Goal: Task Accomplishment & Management: Manage account settings

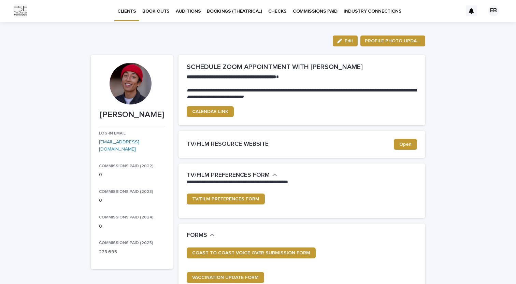
click at [159, 13] on p "BOOK OUTS" at bounding box center [155, 7] width 27 height 14
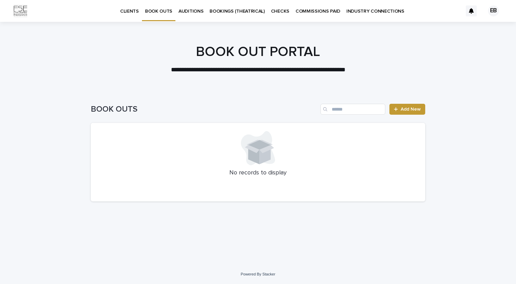
click at [232, 7] on p "BOOKINGS (THEATRICAL)" at bounding box center [237, 7] width 55 height 14
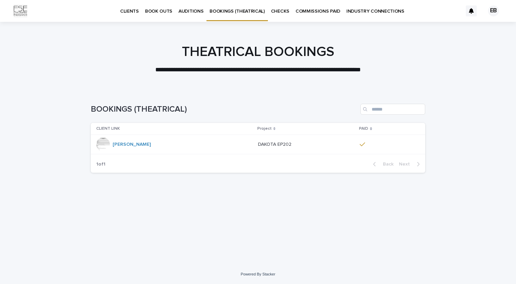
click at [277, 12] on p "CHECKS" at bounding box center [280, 7] width 18 height 14
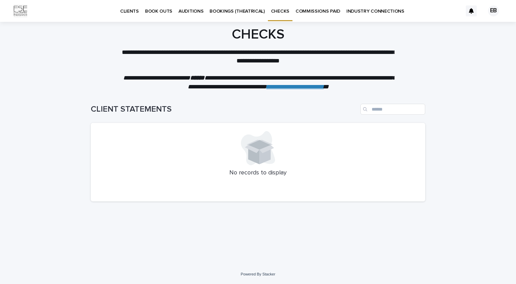
click at [311, 10] on p "COMMISSIONS PAID" at bounding box center [318, 7] width 45 height 14
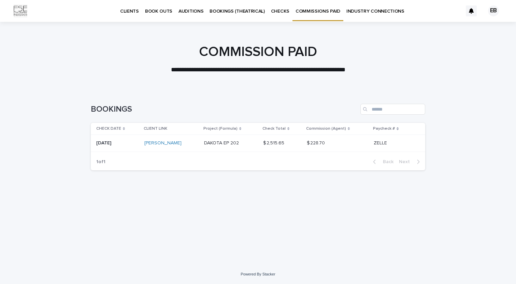
click at [369, 14] on p "INDUSTRY CONNECTIONS" at bounding box center [375, 7] width 58 height 14
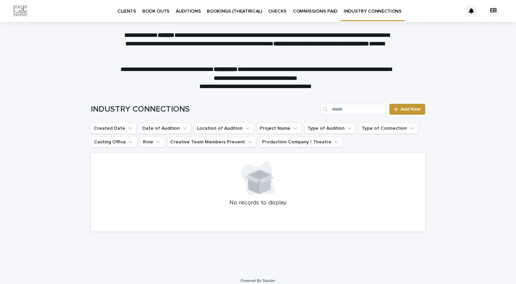
click at [191, 12] on p "AUDITIONS" at bounding box center [188, 7] width 25 height 14
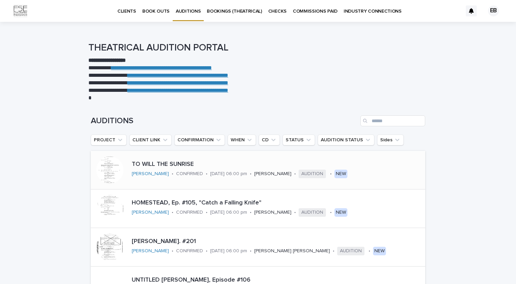
click at [353, 169] on div "TO WILL THE SUNRISE [PERSON_NAME] • CONFIRMED • [DATE] 06:00 pm • [PERSON_NAME]…" at bounding box center [270, 170] width 283 height 24
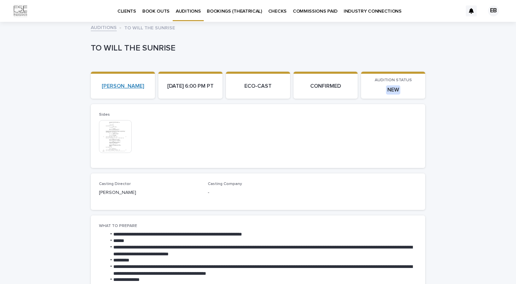
click at [127, 86] on link "[PERSON_NAME]" at bounding box center [123, 86] width 42 height 6
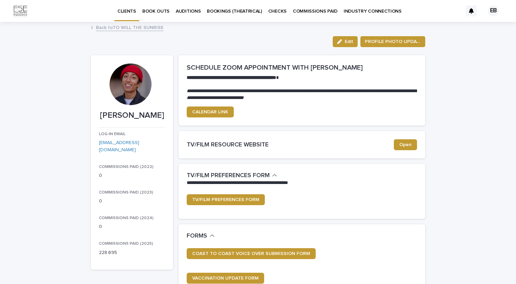
click at [158, 10] on p "BOOK OUTS" at bounding box center [155, 7] width 27 height 14
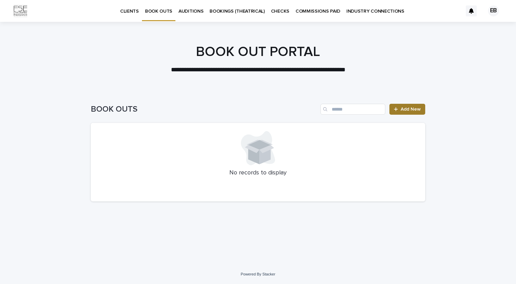
click at [420, 108] on span "Add New" at bounding box center [411, 109] width 20 height 5
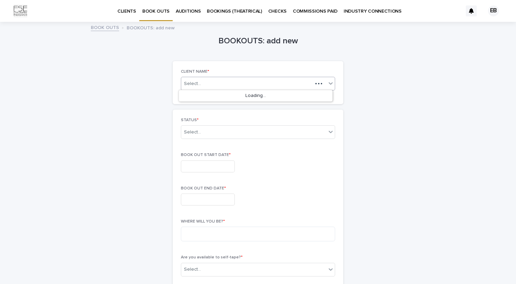
click at [241, 80] on div "Select..." at bounding box center [246, 84] width 131 height 9
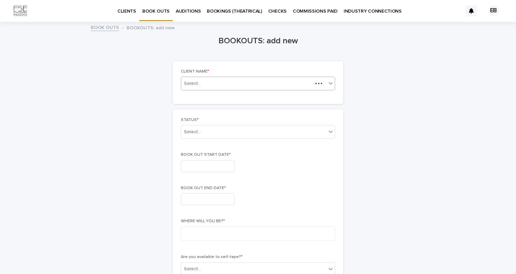
click at [216, 81] on div "Select..." at bounding box center [246, 84] width 131 height 9
click at [204, 96] on div "[PERSON_NAME]" at bounding box center [256, 96] width 154 height 12
click at [219, 131] on div "Select..." at bounding box center [253, 132] width 145 height 11
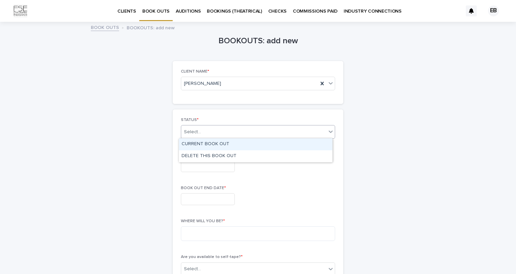
click at [218, 144] on div "CURRENT BOOK OUT" at bounding box center [256, 145] width 154 height 12
click at [203, 163] on input "text" at bounding box center [208, 166] width 54 height 12
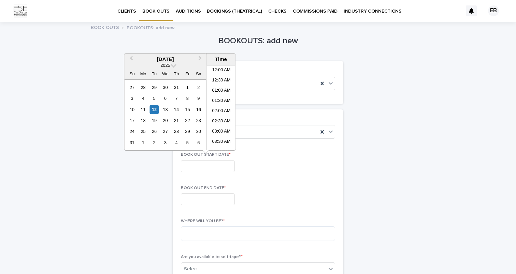
scroll to position [259, 0]
click at [186, 133] on div "29" at bounding box center [187, 131] width 9 height 9
click at [145, 142] on div "1" at bounding box center [143, 142] width 9 height 9
click at [134, 61] on button "Previous Month" at bounding box center [130, 59] width 11 height 11
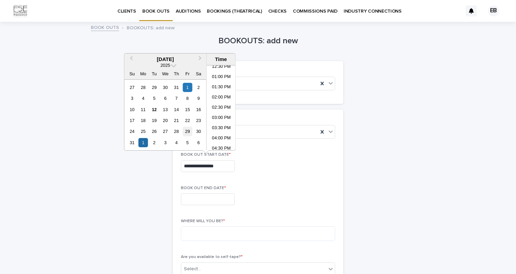
click at [187, 132] on div "29" at bounding box center [187, 131] width 9 height 9
type input "**********"
click at [199, 194] on input "text" at bounding box center [208, 200] width 54 height 12
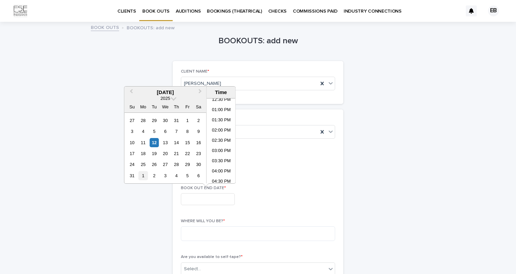
click at [143, 177] on div "1" at bounding box center [143, 175] width 9 height 9
type input "**********"
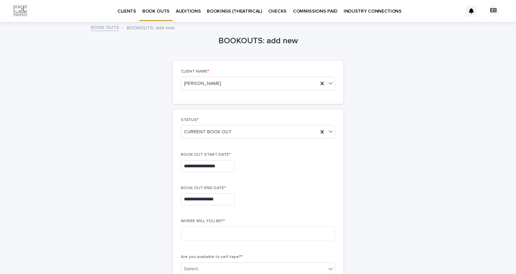
click at [278, 201] on div "**********" at bounding box center [258, 200] width 154 height 12
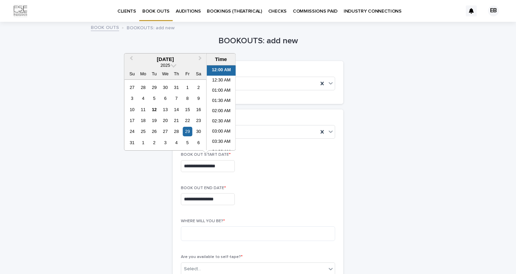
click at [214, 166] on input "**********" at bounding box center [208, 166] width 54 height 12
click at [223, 119] on li "07:00 AM" at bounding box center [221, 119] width 29 height 10
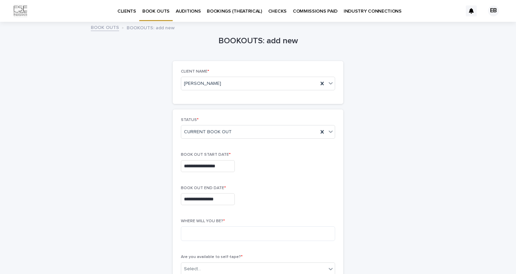
type input "**********"
click at [213, 201] on input "**********" at bounding box center [208, 200] width 54 height 12
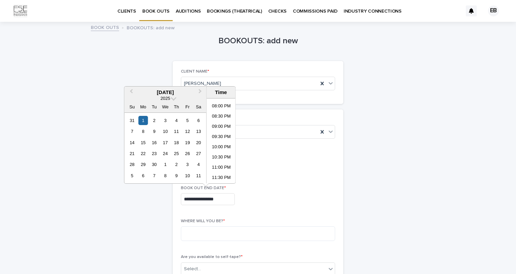
scroll to position [406, 0]
click at [223, 141] on li "09:30 PM" at bounding box center [221, 137] width 29 height 10
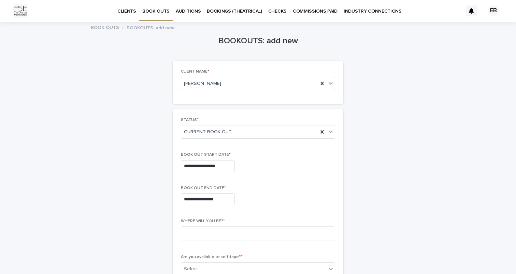
type input "**********"
click at [246, 201] on div "**********" at bounding box center [258, 200] width 154 height 12
click at [205, 237] on textarea at bounding box center [258, 234] width 154 height 15
type textarea "**********"
click at [270, 188] on p "BOOK OUT END DATE *" at bounding box center [258, 188] width 154 height 5
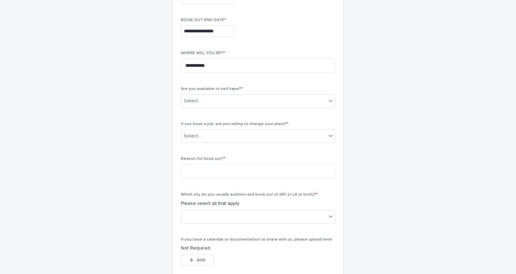
scroll to position [175, 0]
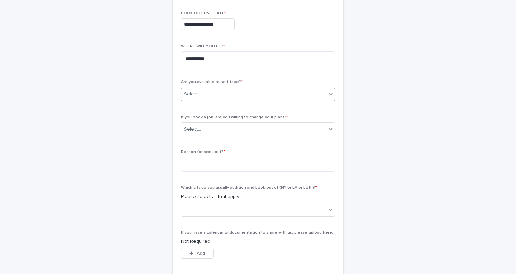
click at [245, 94] on div "Select..." at bounding box center [253, 94] width 145 height 11
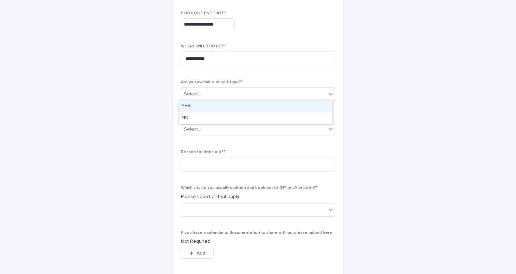
click at [206, 100] on div "YES" at bounding box center [256, 106] width 154 height 12
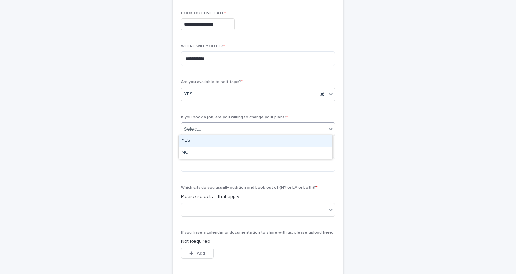
click at [227, 128] on div "Select..." at bounding box center [253, 129] width 145 height 11
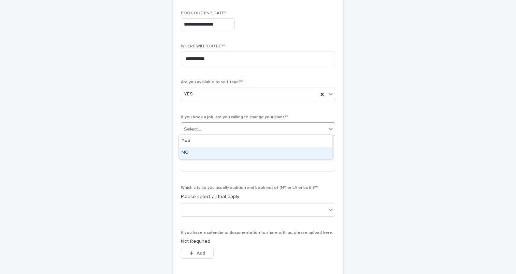
click at [198, 151] on div "NO" at bounding box center [256, 153] width 154 height 12
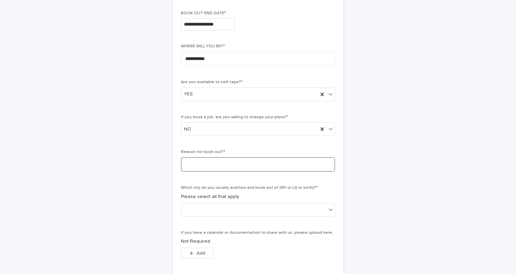
click at [204, 161] on textarea at bounding box center [258, 164] width 154 height 15
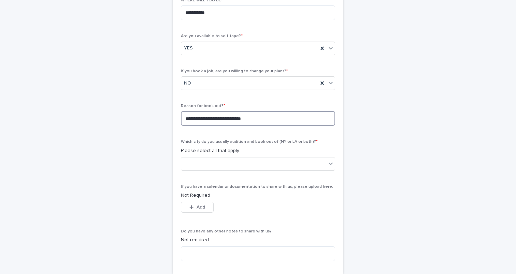
scroll to position [253, 0]
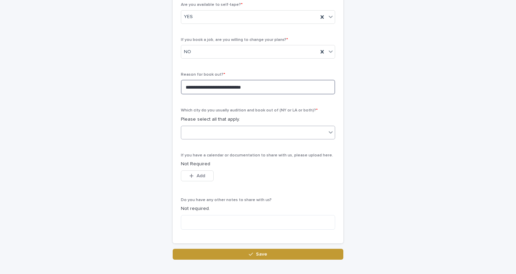
type textarea "**********"
click at [241, 131] on div at bounding box center [253, 132] width 145 height 11
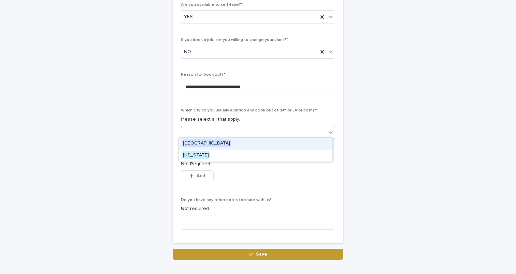
click at [217, 146] on div "[GEOGRAPHIC_DATA]" at bounding box center [256, 144] width 154 height 12
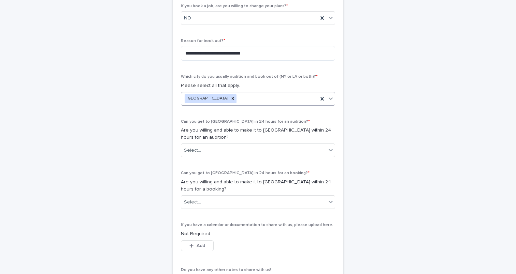
scroll to position [301, 0]
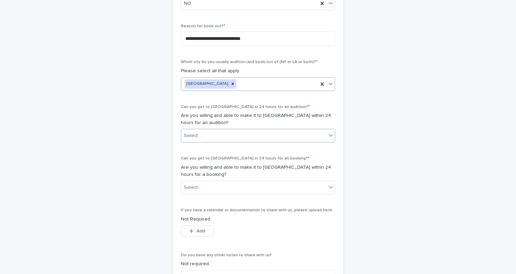
click at [237, 134] on div "Select..." at bounding box center [253, 135] width 145 height 11
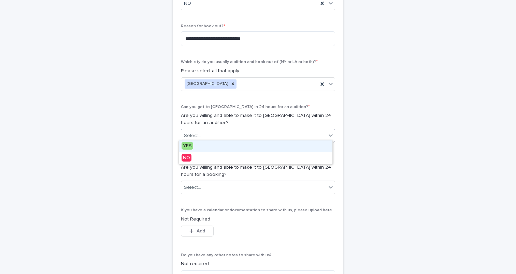
click at [212, 149] on div "YES" at bounding box center [256, 147] width 154 height 12
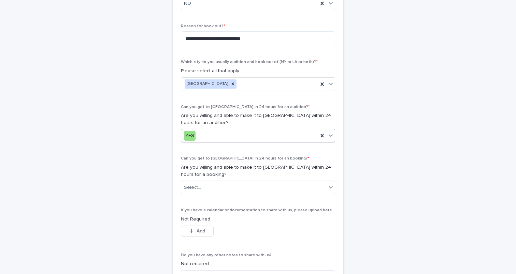
click at [223, 138] on div "YES" at bounding box center [249, 135] width 137 height 11
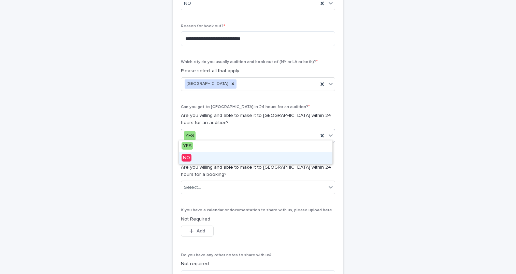
click at [206, 162] on div "NO" at bounding box center [256, 159] width 154 height 12
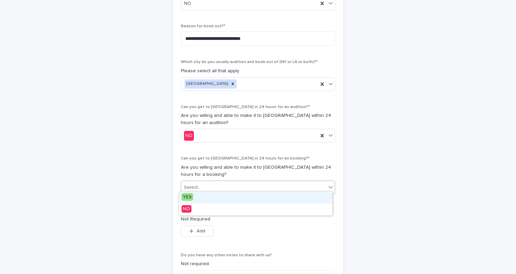
click at [216, 185] on div "Select..." at bounding box center [253, 187] width 145 height 11
click at [206, 198] on div "YES" at bounding box center [256, 198] width 154 height 12
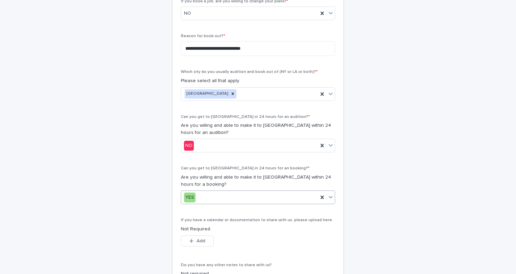
scroll to position [300, 0]
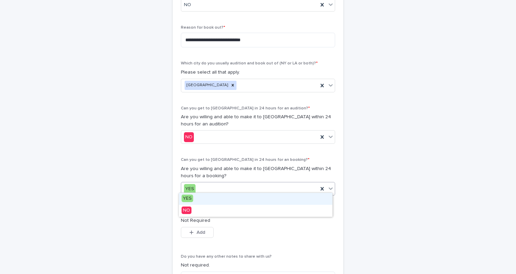
click at [212, 188] on div "YES" at bounding box center [249, 189] width 137 height 11
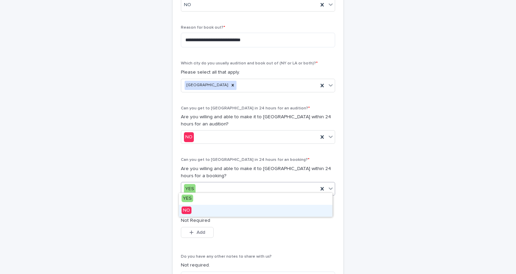
click at [208, 208] on div "NO" at bounding box center [256, 211] width 154 height 12
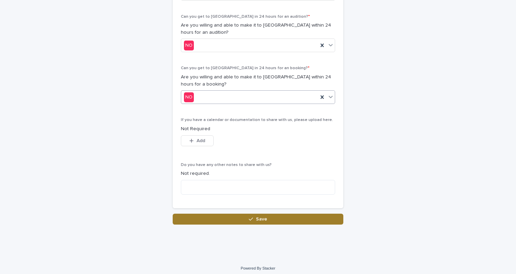
scroll to position [391, 0]
click at [249, 217] on icon "button" at bounding box center [251, 219] width 4 height 5
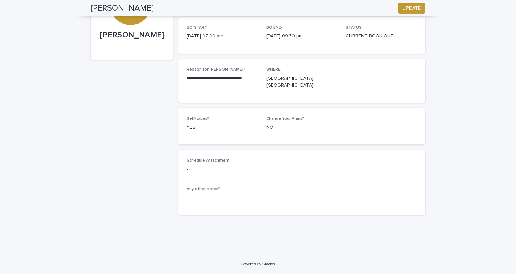
scroll to position [76, 0]
